Goal: Use online tool/utility: Utilize a website feature to perform a specific function

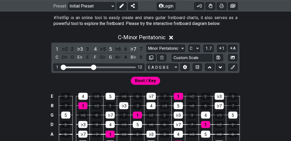
scroll to position [107, 0]
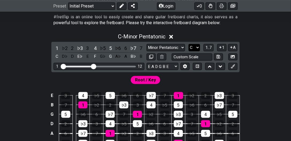
click at [192, 46] on select "A♭ A A♯ B♭ B C C♯ D♭ D D♯ E♭ E F F♯ G♭ G G♯" at bounding box center [195, 47] width 12 height 7
click at [189, 44] on select "A♭ A A♯ B♭ B C C♯ D♭ D D♯ E♭ E F F♯ G♭ G G♯" at bounding box center [195, 47] width 12 height 7
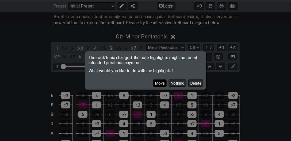
click at [159, 82] on button "Move" at bounding box center [160, 82] width 14 height 7
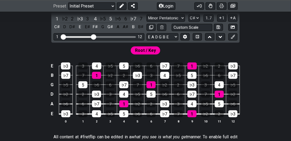
scroll to position [138, 0]
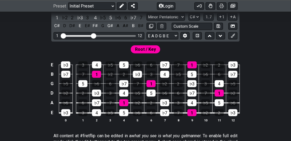
drag, startPoint x: 8, startPoint y: 62, endPoint x: 5, endPoint y: 64, distance: 4.2
click at [8, 62] on div "E ♭3 3 4 ♭5 5 ♭6 6 ♭7 7 1 ♭2 2 ♭3 B ♭7 7 1 ♭2 2 ♭3 3 4 ♭5 5 ♭6 6 ♭7 G ♭5 5 ♭6 6…" at bounding box center [145, 91] width 291 height 75
click at [191, 16] on select "A♭ A A♯ B♭ B C C♯ D♭ D D♯ E♭ E F F♯ G♭ G G♯" at bounding box center [195, 16] width 12 height 7
select select "A"
click at [189, 13] on select "A♭ A A♯ B♭ B C C♯ D♭ D D♯ E♭ E F F♯ G♭ G G♯" at bounding box center [195, 16] width 12 height 7
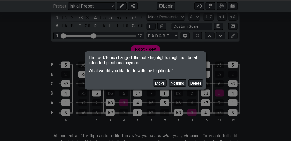
click at [158, 83] on button "Move" at bounding box center [160, 82] width 14 height 7
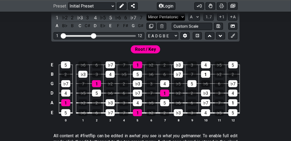
click at [164, 18] on select "Minor Pentatonic Click to edit Minor Pentatonic Major Pentatonic Minor Blues Ma…" at bounding box center [166, 16] width 39 height 7
select select "Minor Blues"
click at [147, 13] on select "Minor Pentatonic Click to edit Minor Pentatonic Major Pentatonic Minor Blues Ma…" at bounding box center [166, 16] width 39 height 7
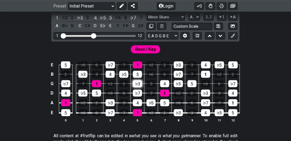
scroll to position [153, 0]
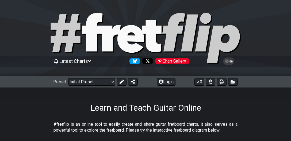
scroll to position [92, 0]
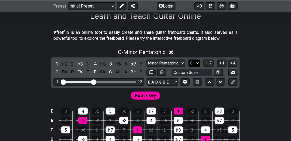
click at [192, 63] on select "A♭ A A♯ B♭ B C C♯ D♭ D D♯ E♭ E F F♯ G♭ G G♯" at bounding box center [195, 62] width 12 height 7
click at [170, 65] on select "Minor Pentatonic Click to edit Minor Pentatonic Major Pentatonic Minor Blues Ma…" at bounding box center [166, 62] width 39 height 7
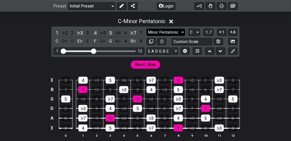
click at [166, 32] on select "Minor Pentatonic Click to edit Minor Pentatonic Major Pentatonic Minor Blues Ma…" at bounding box center [166, 32] width 39 height 7
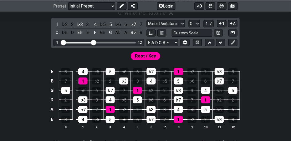
scroll to position [138, 0]
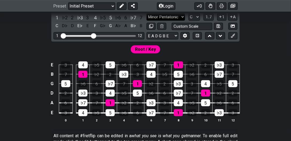
click at [162, 17] on select "Minor Pentatonic Click to edit Minor Pentatonic Major Pentatonic Minor Blues Ma…" at bounding box center [166, 16] width 39 height 7
select select "Major"
click at [147, 13] on select "Minor Pentatonic Click to edit Minor Pentatonic Major Pentatonic Minor Blues Ma…" at bounding box center [166, 16] width 39 height 7
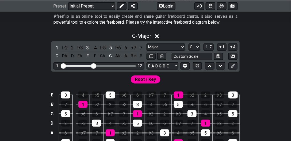
scroll to position [107, 0]
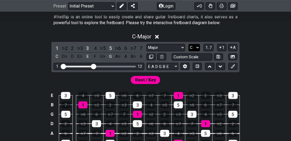
click at [194, 48] on select "A♭ A A♯ B♭ B C C♯ D♭ D D♯ E♭ E F F♯ G♭ G G♯" at bounding box center [195, 47] width 12 height 7
click at [189, 44] on select "A♭ A A♯ B♭ B C C♯ D♭ D D♯ E♭ E F F♯ G♭ G G♯" at bounding box center [195, 47] width 12 height 7
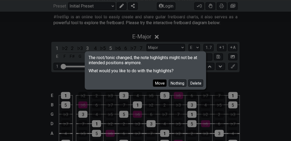
click at [160, 84] on button "Move" at bounding box center [160, 82] width 14 height 7
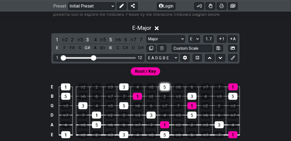
scroll to position [122, 0]
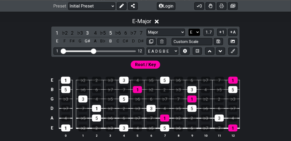
click at [193, 34] on select "A♭ A A♯ B♭ B C C♯ D♭ D D♯ E♭ E F F♯ G♭ G G♯" at bounding box center [195, 32] width 12 height 7
select select "A"
click at [189, 29] on select "A♭ A A♯ B♭ B C C♯ D♭ D D♯ E♭ E F F♯ G♭ G G♯" at bounding box center [195, 32] width 12 height 7
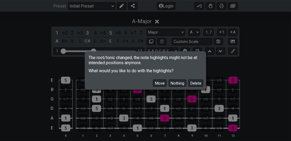
drag, startPoint x: 158, startPoint y: 87, endPoint x: 162, endPoint y: 64, distance: 23.4
click at [158, 86] on div "Move Nothing Delete" at bounding box center [146, 81] width 120 height 16
click at [160, 82] on button "Move" at bounding box center [160, 82] width 14 height 7
